Goal: Find specific page/section: Find specific page/section

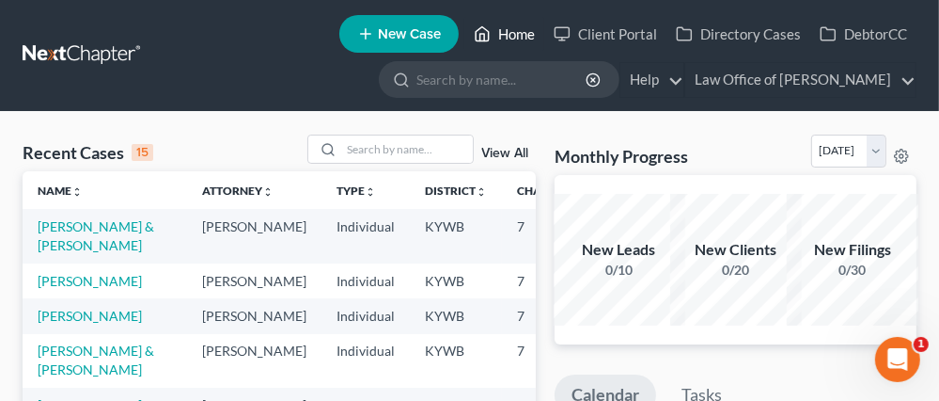
click at [521, 29] on link "Home" at bounding box center [505, 34] width 80 height 34
click at [431, 152] on input "search" at bounding box center [407, 148] width 132 height 27
click at [512, 149] on link "View All" at bounding box center [504, 153] width 47 height 13
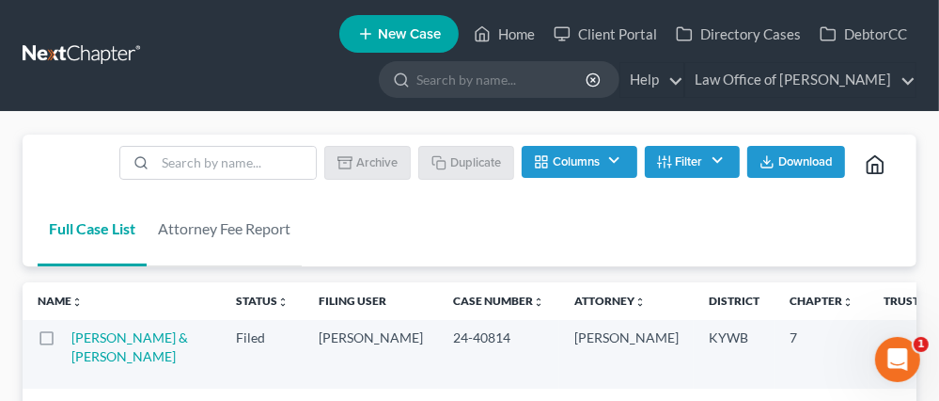
click at [705, 159] on button "Filter" at bounding box center [692, 162] width 95 height 32
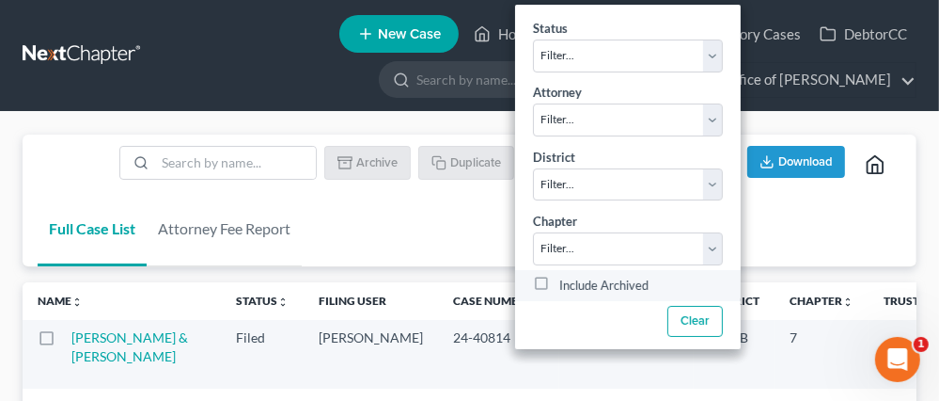
click at [559, 286] on label "Include Archived" at bounding box center [603, 285] width 89 height 23
click at [567, 286] on input "Include Archived" at bounding box center [573, 280] width 12 height 12
checkbox input "true"
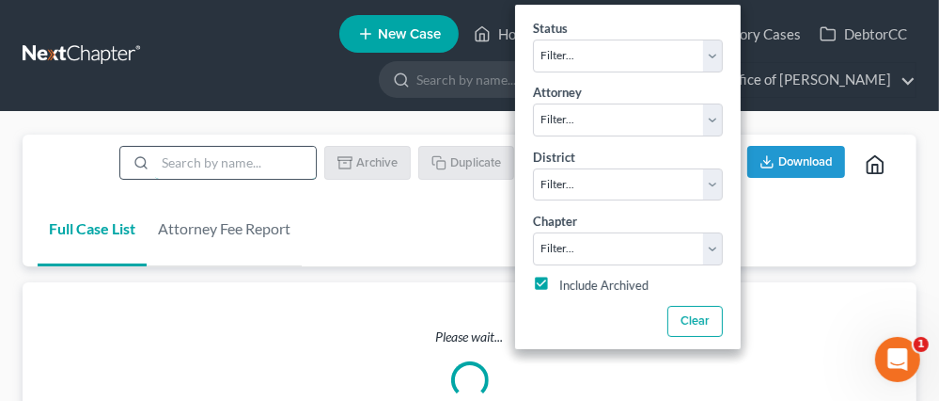
click at [192, 155] on input "search" at bounding box center [235, 163] width 161 height 32
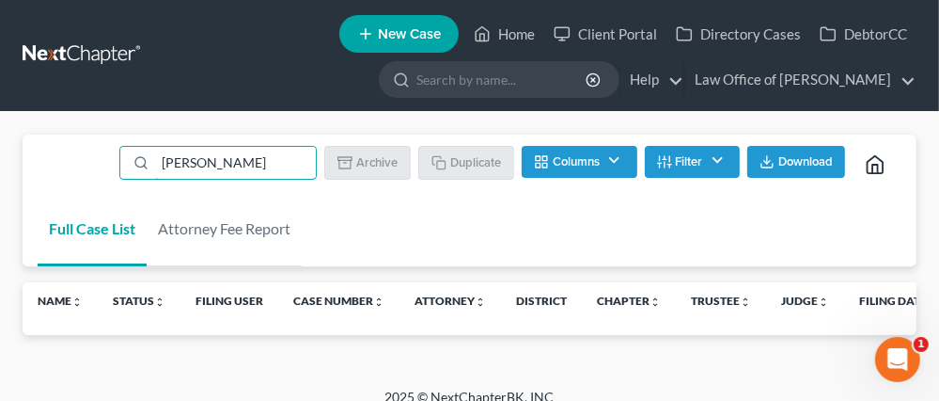
type input "[PERSON_NAME]"
